Goal: Task Accomplishment & Management: Use online tool/utility

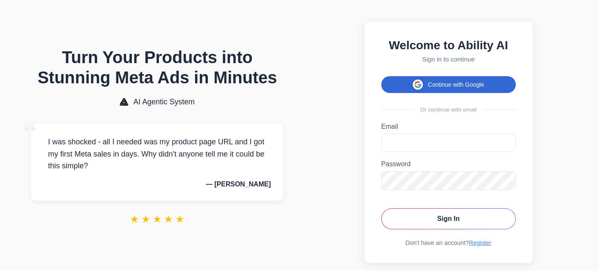
click at [461, 85] on button "Continue with Google" at bounding box center [448, 84] width 135 height 17
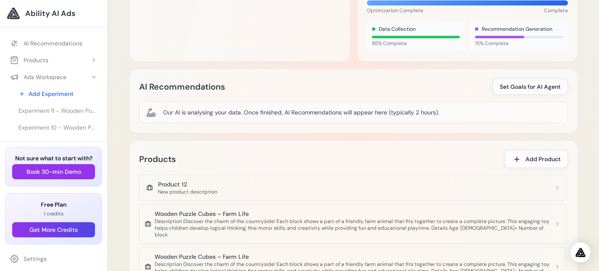
scroll to position [164, 0]
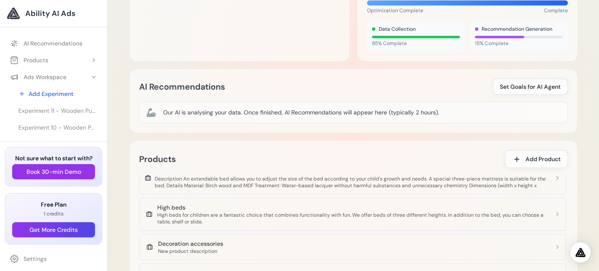
click at [186, 203] on div "High beds" at bounding box center [355, 207] width 397 height 8
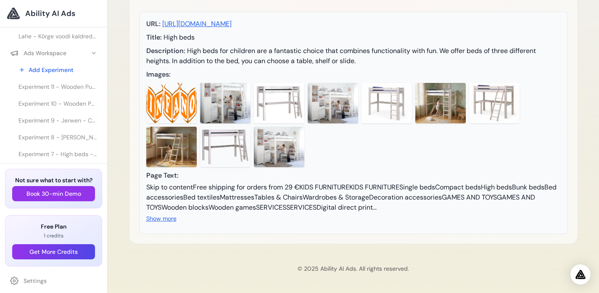
scroll to position [125, 0]
click at [38, 151] on span "Experiment 7 - High beds - High beds" at bounding box center [58, 152] width 79 height 8
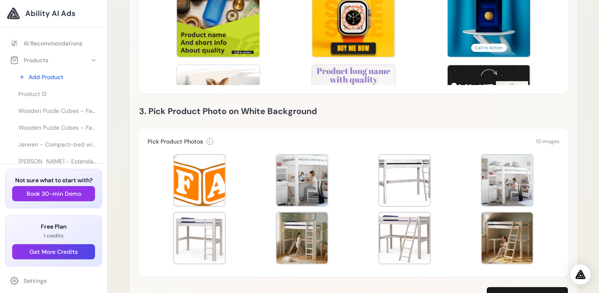
scroll to position [577, 0]
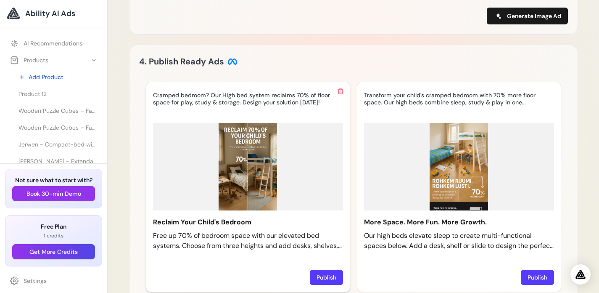
click at [256, 180] on img at bounding box center [248, 166] width 190 height 87
click at [256, 132] on img at bounding box center [248, 166] width 190 height 87
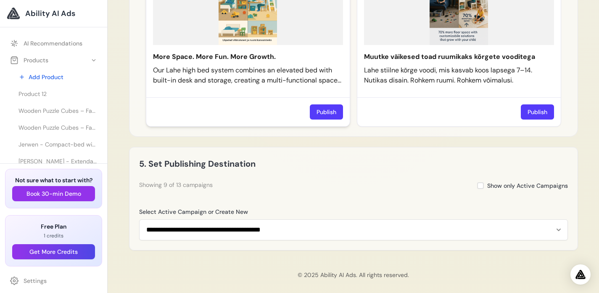
scroll to position [966, 0]
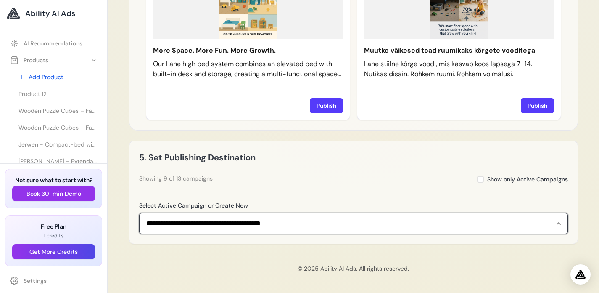
click at [246, 221] on select "**********" at bounding box center [353, 223] width 429 height 21
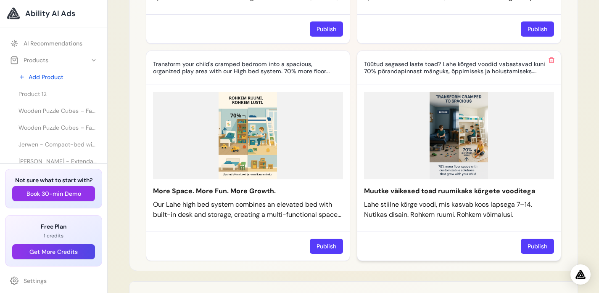
scroll to position [834, 0]
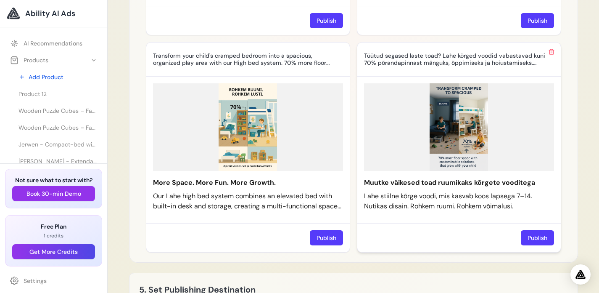
click at [476, 140] on img at bounding box center [459, 126] width 190 height 87
click at [463, 163] on img at bounding box center [459, 126] width 190 height 87
click at [539, 239] on button "Publish" at bounding box center [537, 237] width 33 height 15
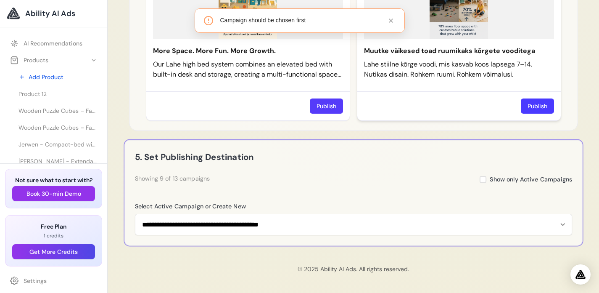
scroll to position [966, 0]
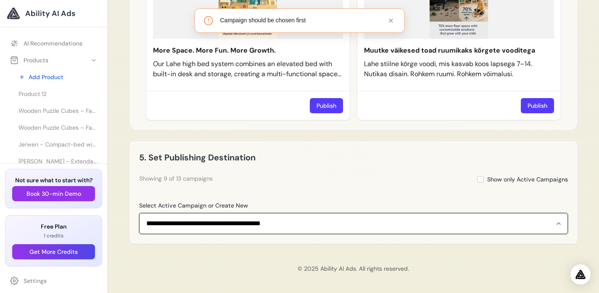
click at [237, 225] on select "**********" at bounding box center [353, 223] width 429 height 21
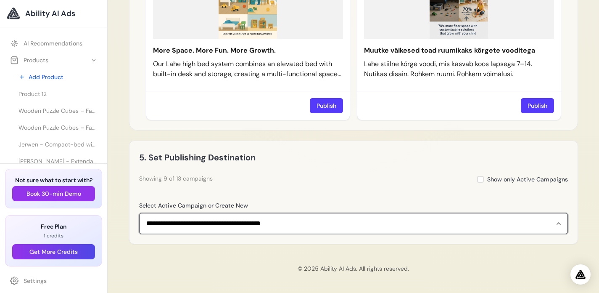
select select "**********"
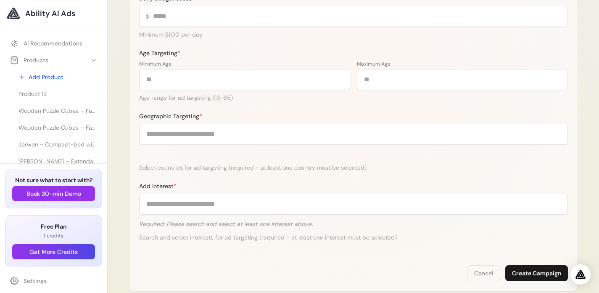
scroll to position [315, 0]
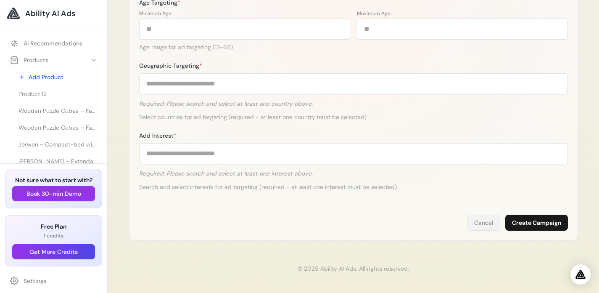
click at [486, 225] on button "Cancel" at bounding box center [483, 222] width 33 height 16
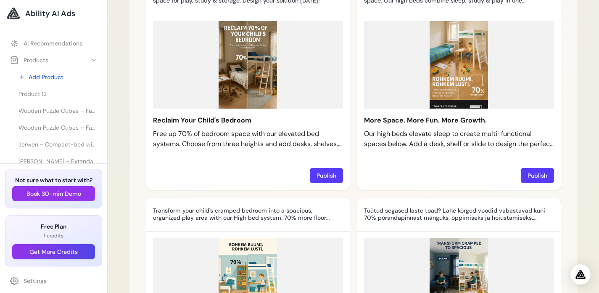
scroll to position [545, 0]
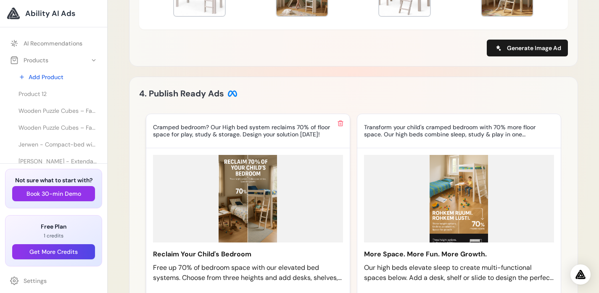
click at [264, 206] on img at bounding box center [248, 198] width 190 height 87
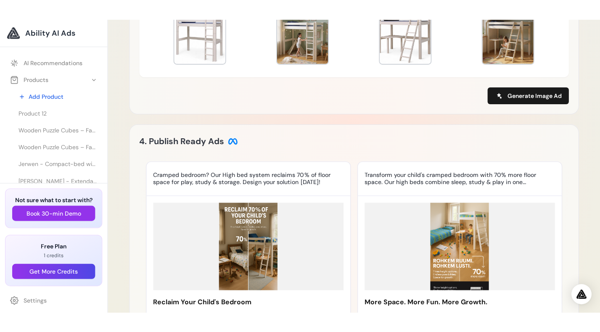
scroll to position [616, 0]
